Goal: Transaction & Acquisition: Purchase product/service

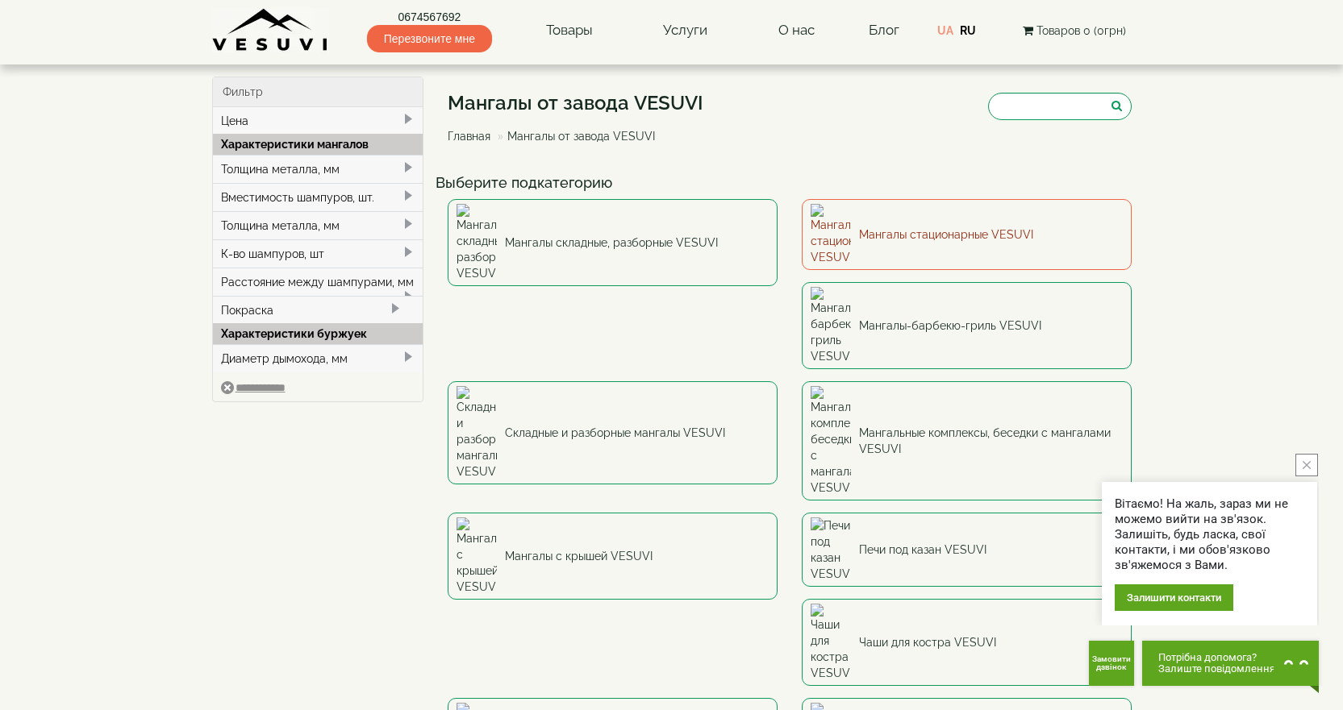
click at [955, 220] on link "Мангалы стационарные VESUVI" at bounding box center [966, 234] width 330 height 71
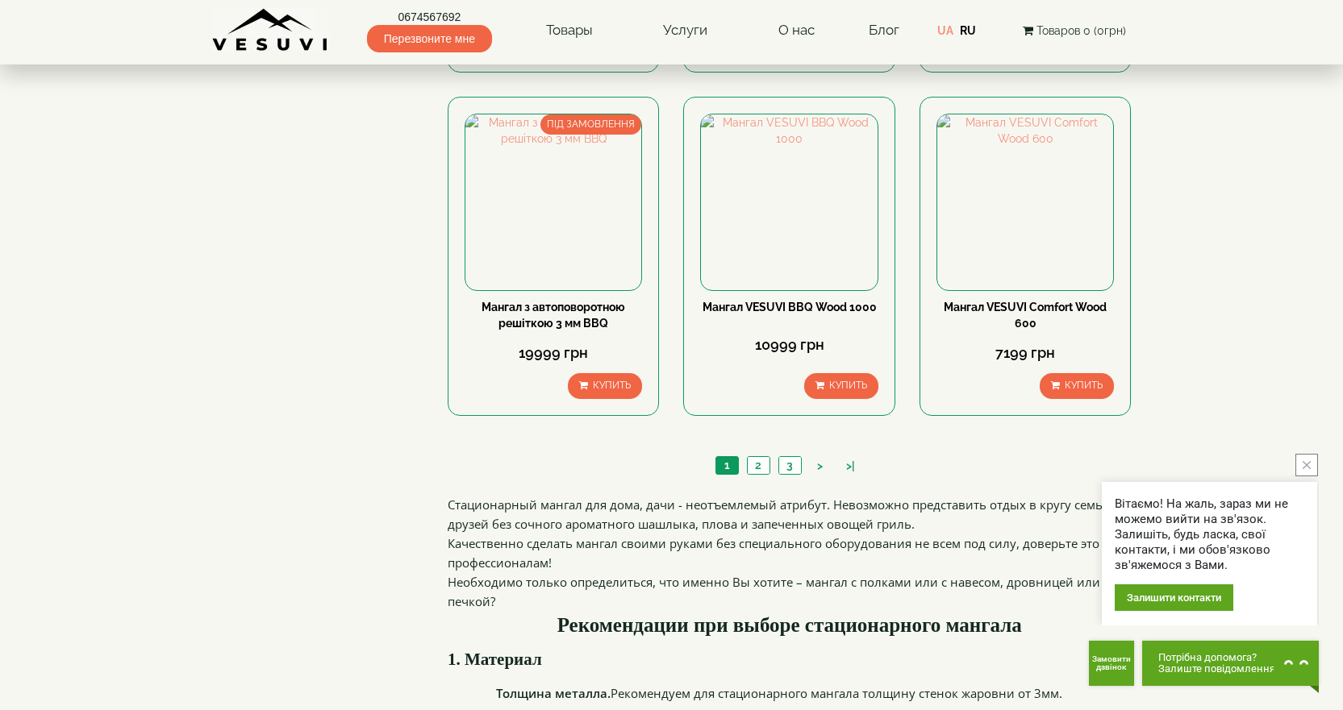
scroll to position [1532, 0]
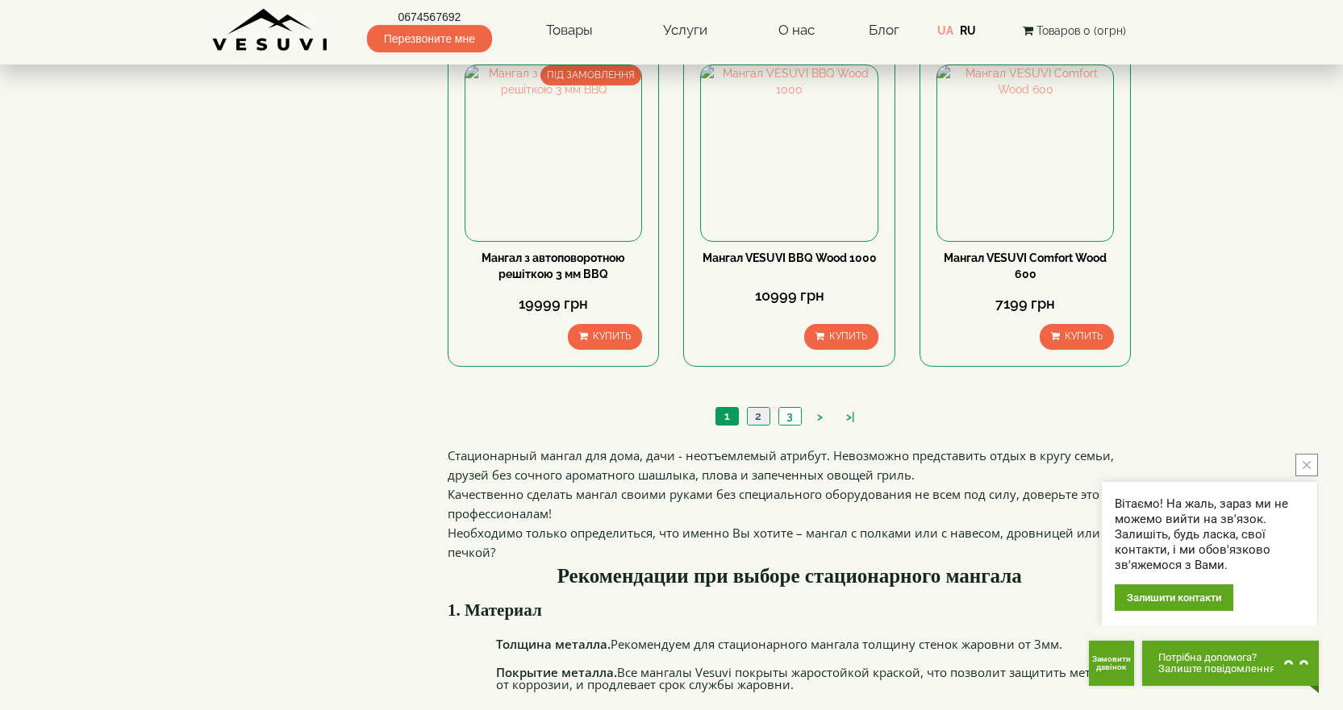
click at [760, 420] on link "2" at bounding box center [758, 416] width 23 height 17
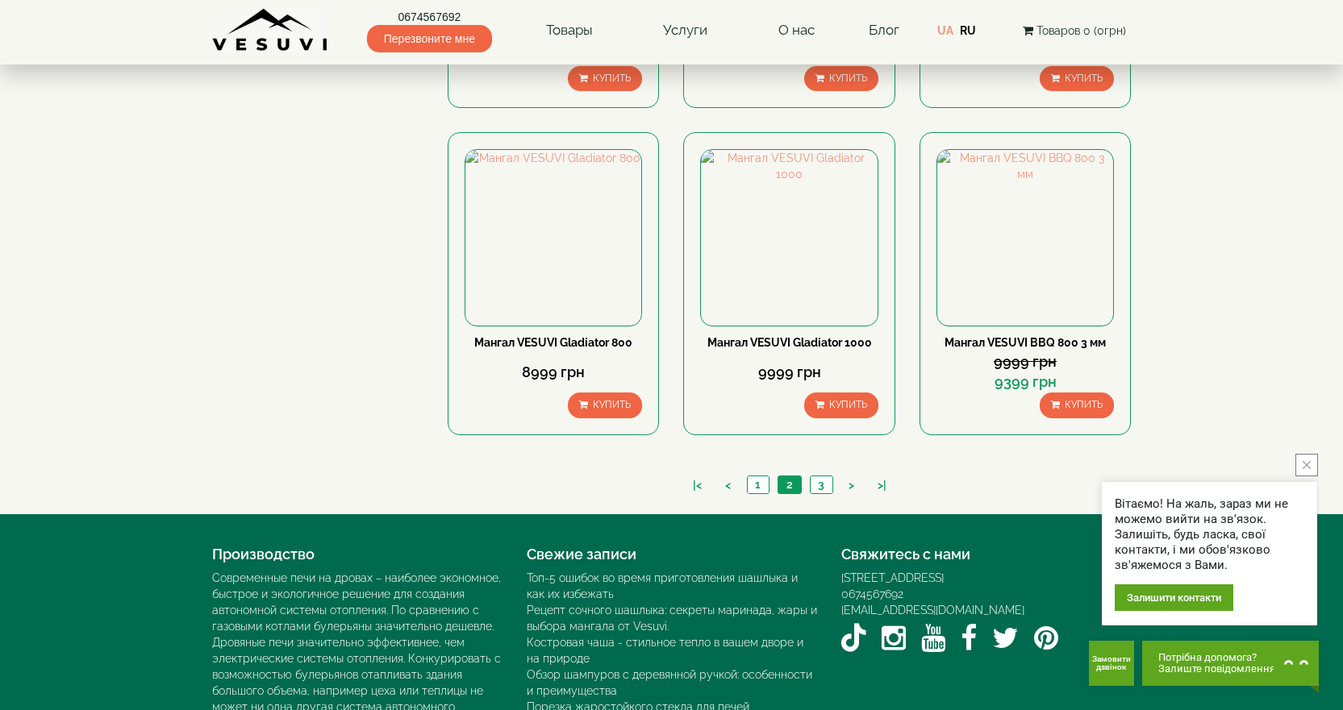
scroll to position [1451, 0]
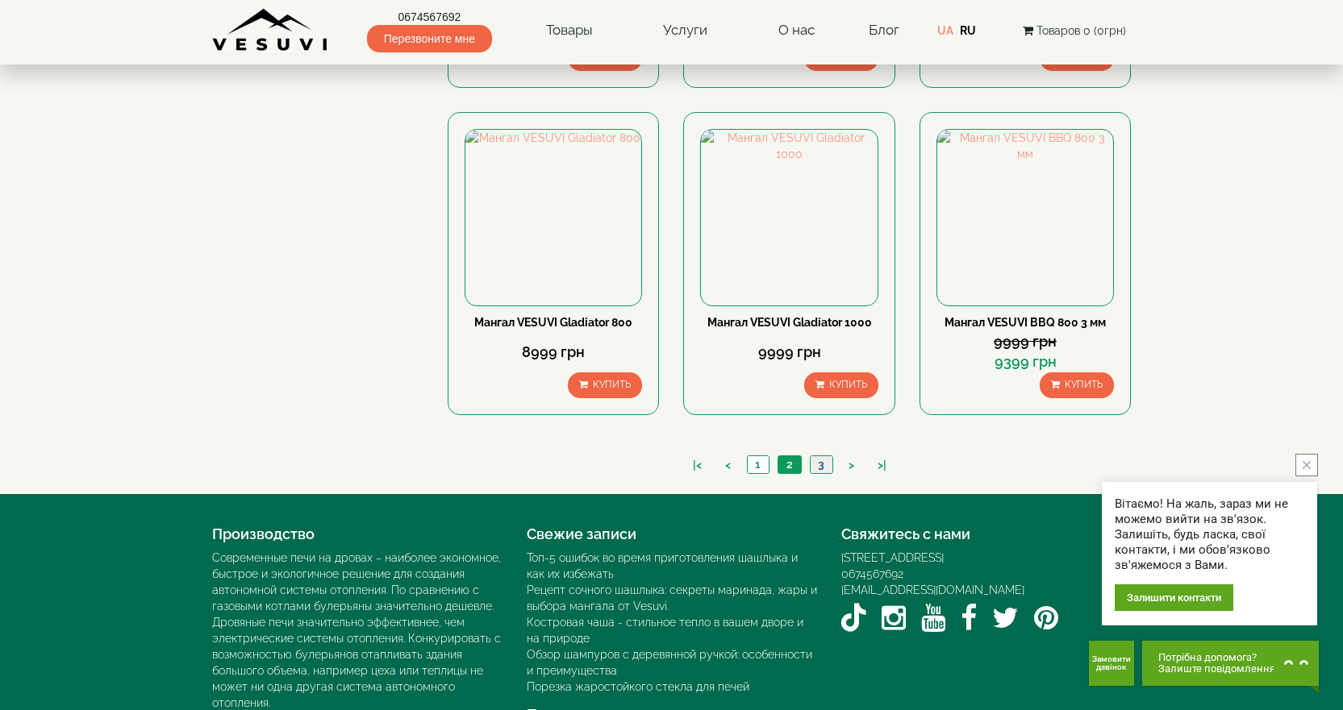
click at [818, 466] on link "3" at bounding box center [821, 464] width 23 height 17
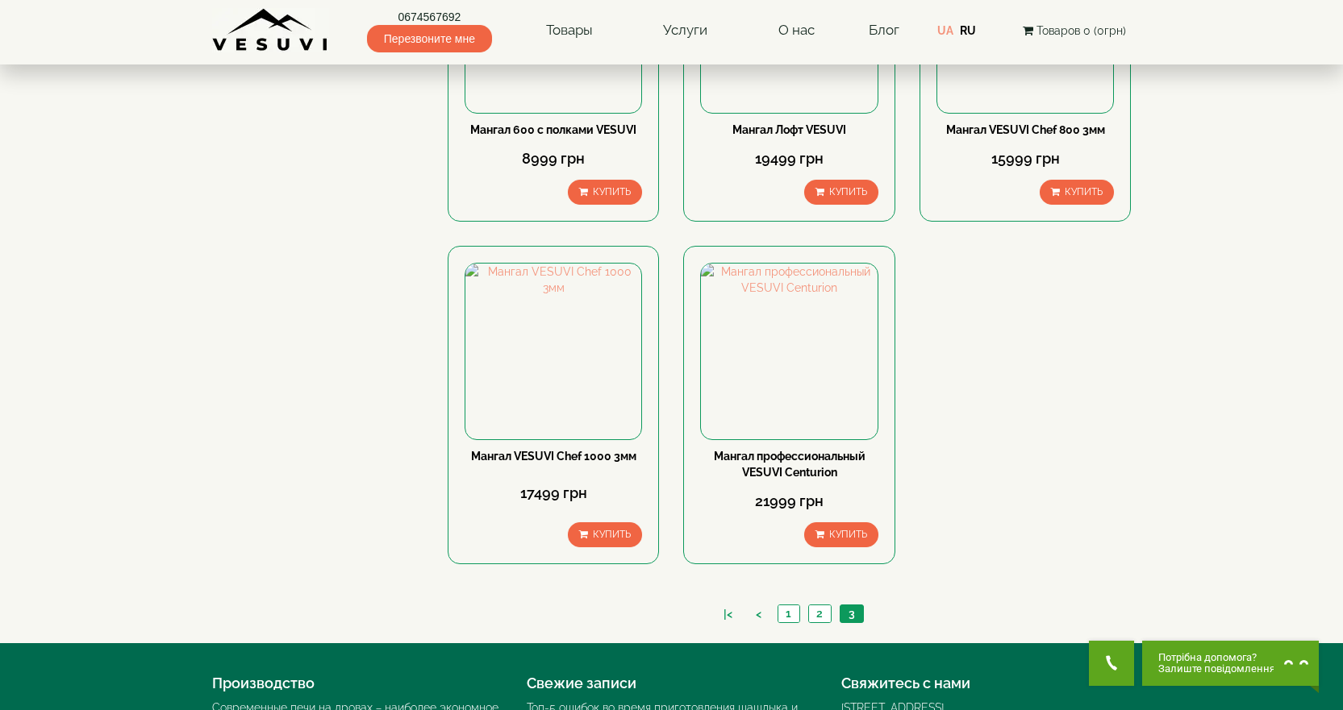
scroll to position [645, 0]
